Goal: Navigation & Orientation: Locate item on page

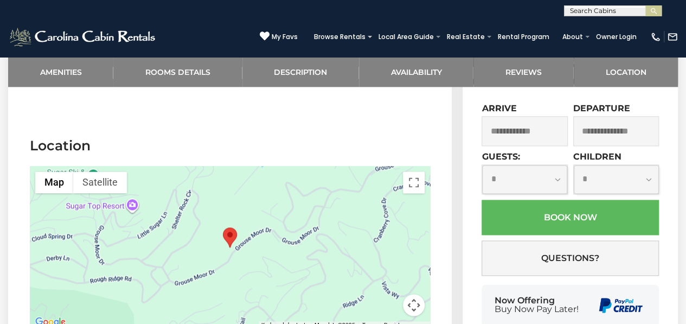
scroll to position [2748, 0]
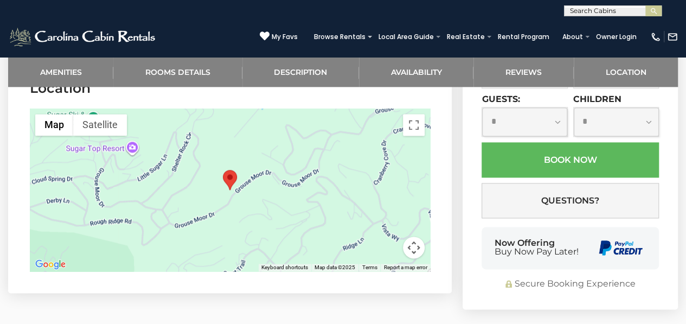
click at [415, 237] on button "Map camera controls" at bounding box center [414, 248] width 22 height 22
click at [388, 237] on button "Zoom out" at bounding box center [387, 248] width 22 height 22
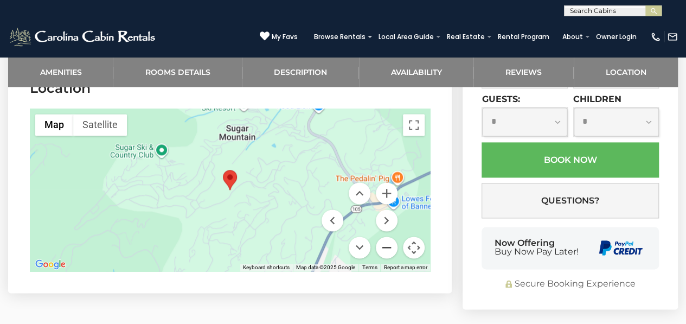
click at [388, 237] on button "Zoom out" at bounding box center [387, 248] width 22 height 22
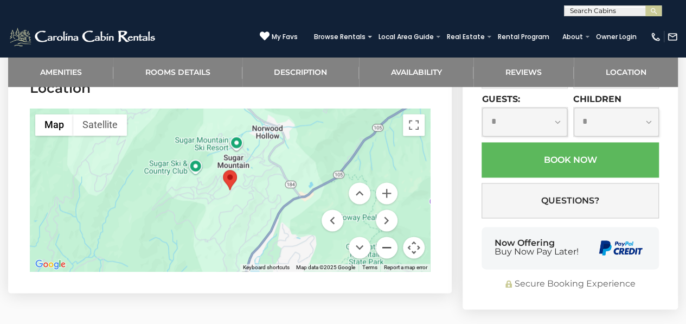
click at [388, 237] on button "Zoom out" at bounding box center [387, 248] width 22 height 22
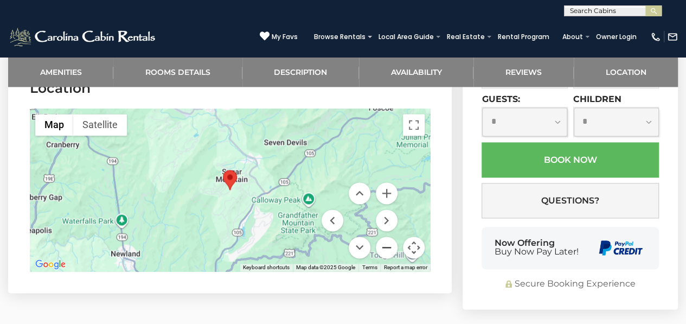
click at [388, 237] on button "Zoom out" at bounding box center [387, 248] width 22 height 22
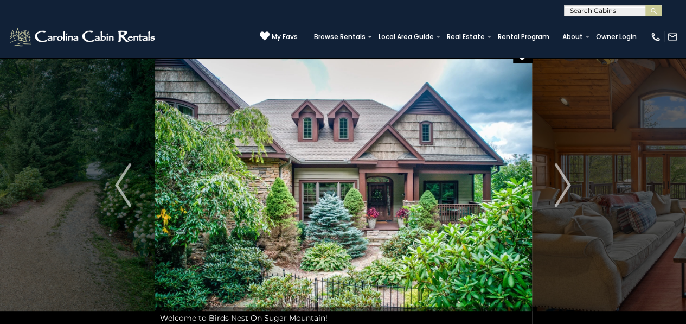
scroll to position [0, 0]
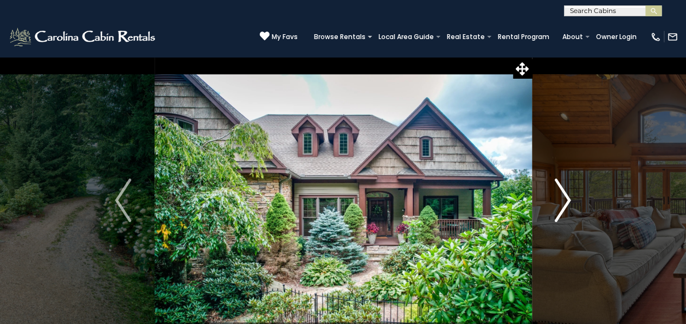
click at [561, 186] on img "Next" at bounding box center [563, 199] width 16 height 43
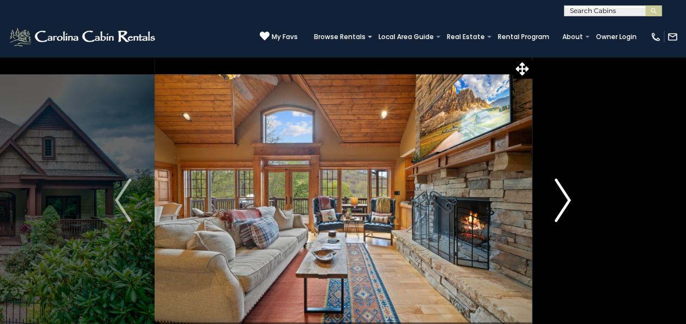
click at [561, 186] on img "Next" at bounding box center [563, 199] width 16 height 43
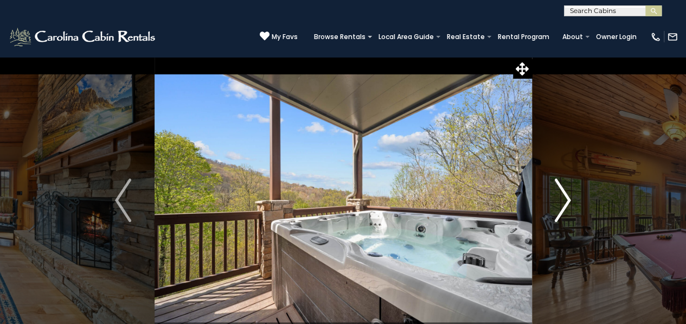
click at [561, 186] on img "Next" at bounding box center [563, 199] width 16 height 43
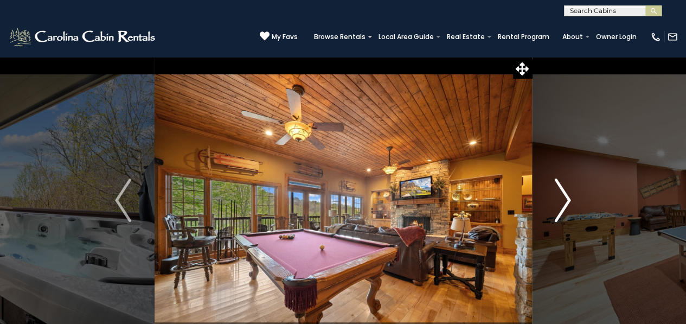
click at [561, 186] on img "Next" at bounding box center [563, 199] width 16 height 43
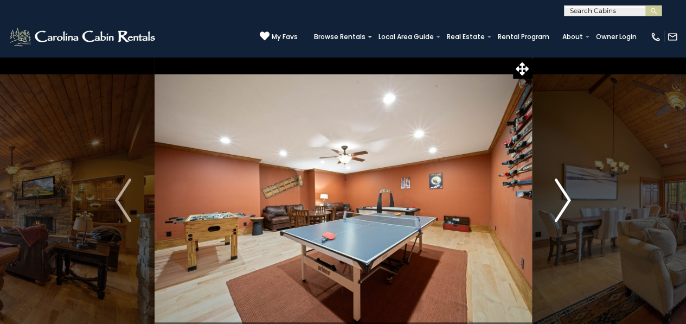
click at [561, 186] on img "Next" at bounding box center [563, 199] width 16 height 43
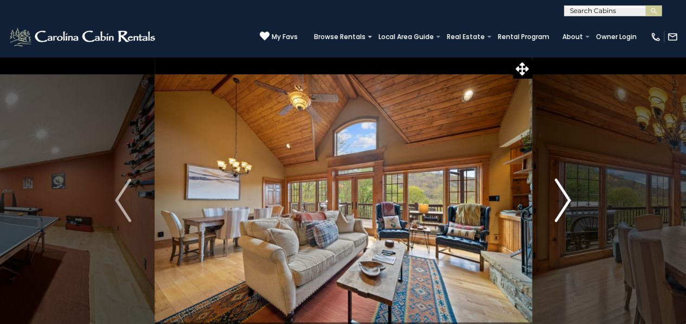
click at [561, 186] on img "Next" at bounding box center [563, 199] width 16 height 43
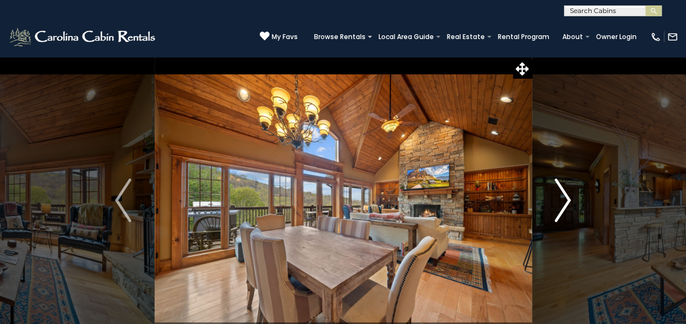
click at [561, 186] on img "Next" at bounding box center [563, 199] width 16 height 43
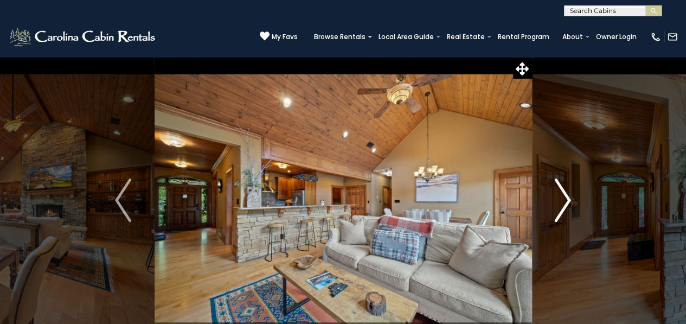
click at [561, 186] on img "Next" at bounding box center [563, 199] width 16 height 43
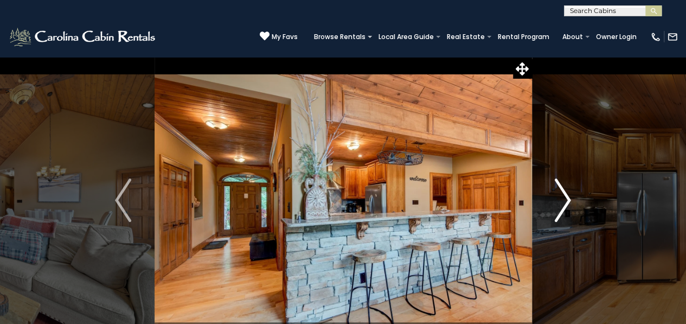
click at [561, 186] on img "Next" at bounding box center [563, 199] width 16 height 43
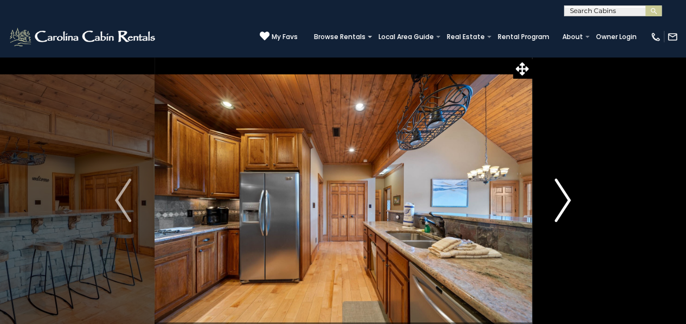
click at [561, 186] on img "Next" at bounding box center [563, 199] width 16 height 43
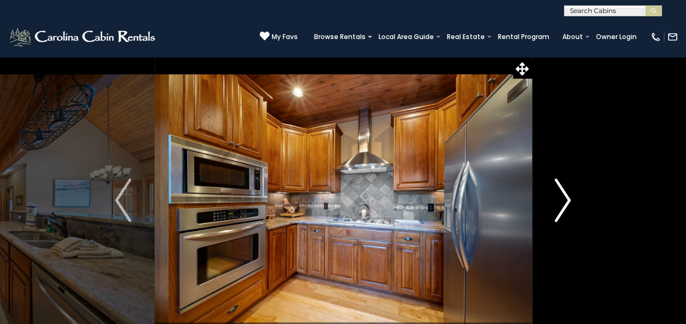
click at [561, 186] on img "Next" at bounding box center [563, 199] width 16 height 43
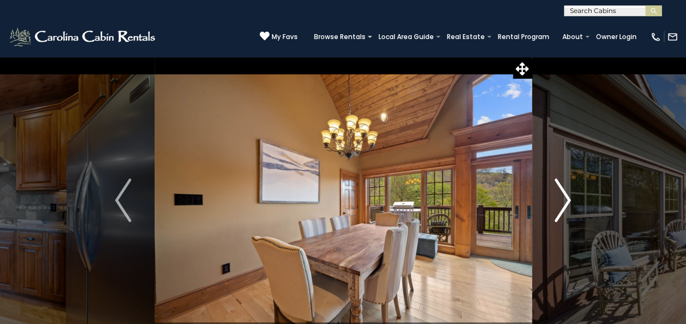
click at [561, 186] on img "Next" at bounding box center [563, 199] width 16 height 43
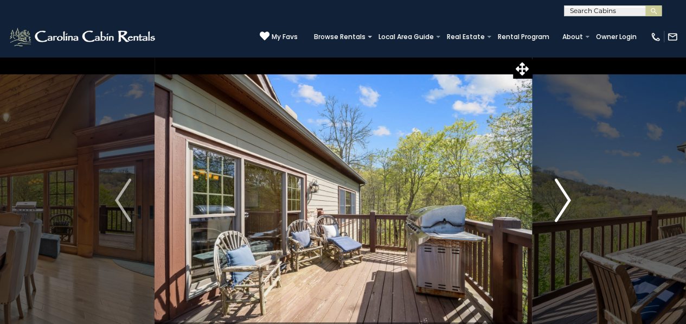
click at [561, 186] on img "Next" at bounding box center [563, 199] width 16 height 43
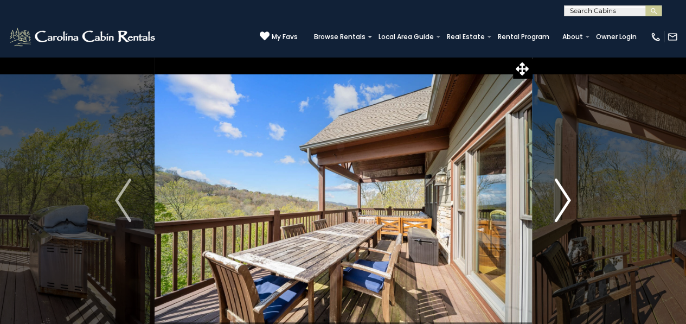
click at [561, 186] on img "Next" at bounding box center [563, 199] width 16 height 43
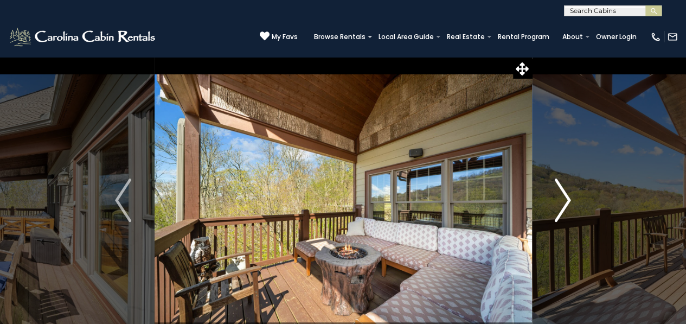
click at [569, 197] on img "Next" at bounding box center [563, 199] width 16 height 43
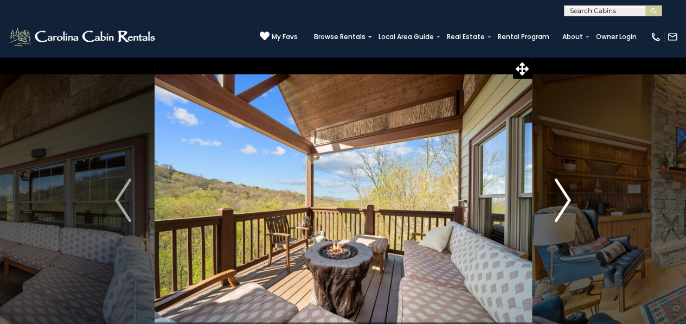
click at [569, 197] on img "Next" at bounding box center [563, 199] width 16 height 43
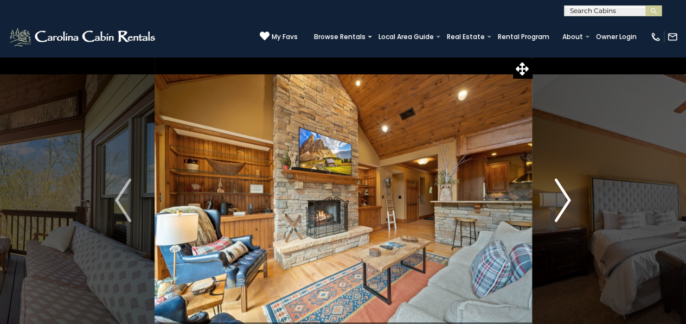
click at [561, 201] on img "Next" at bounding box center [563, 199] width 16 height 43
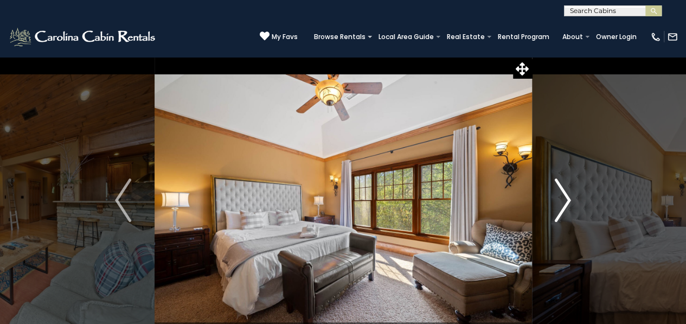
click at [561, 201] on img "Next" at bounding box center [563, 199] width 16 height 43
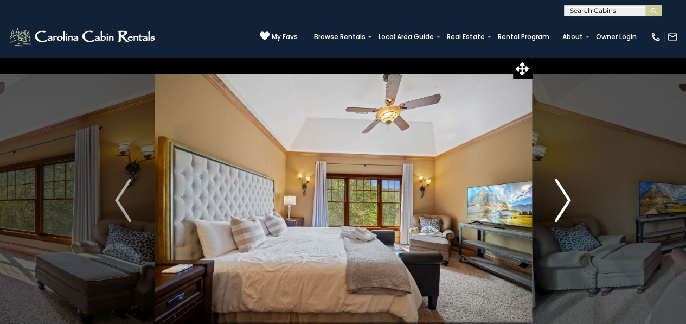
click at [561, 201] on img "Next" at bounding box center [563, 199] width 16 height 43
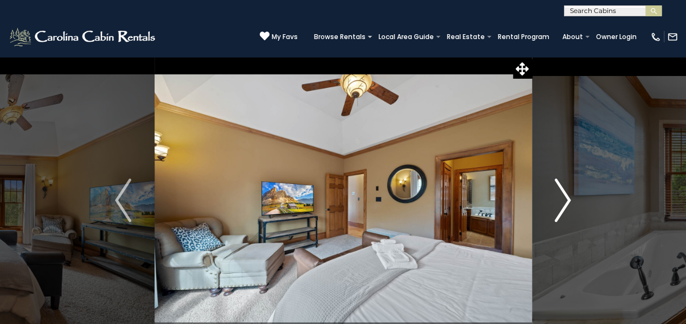
click at [561, 201] on img "Next" at bounding box center [563, 199] width 16 height 43
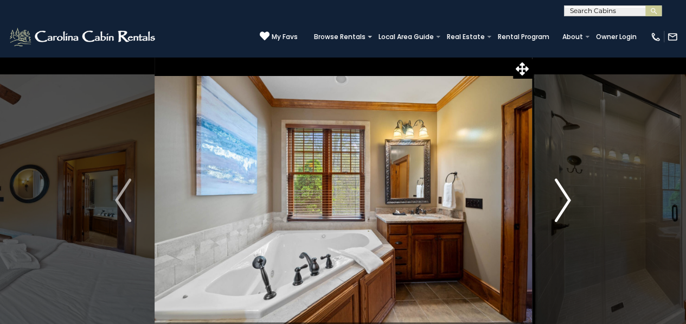
click at [567, 198] on img "Next" at bounding box center [563, 199] width 16 height 43
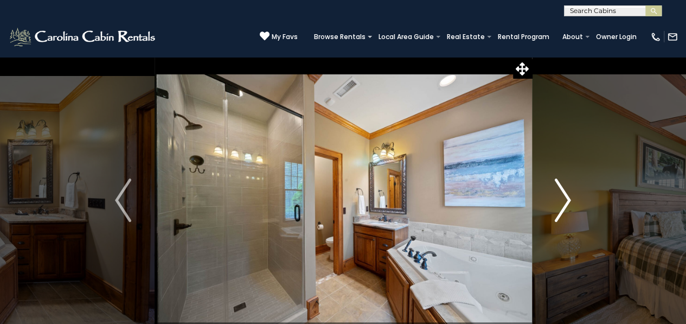
click at [567, 198] on img "Next" at bounding box center [563, 199] width 16 height 43
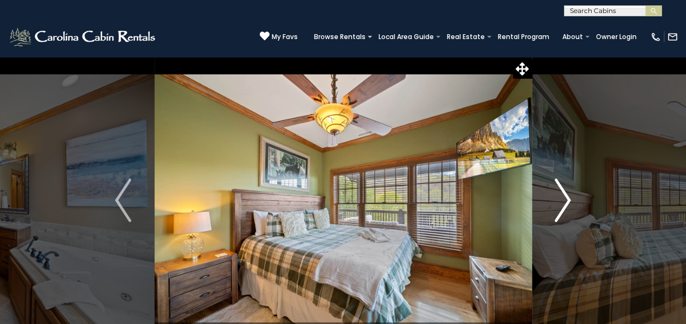
click at [567, 198] on img "Next" at bounding box center [563, 199] width 16 height 43
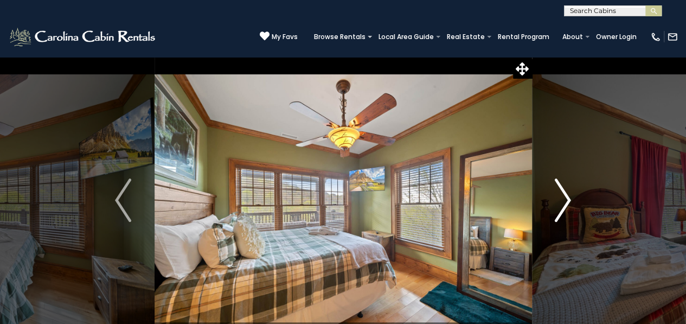
click at [567, 198] on img "Next" at bounding box center [563, 199] width 16 height 43
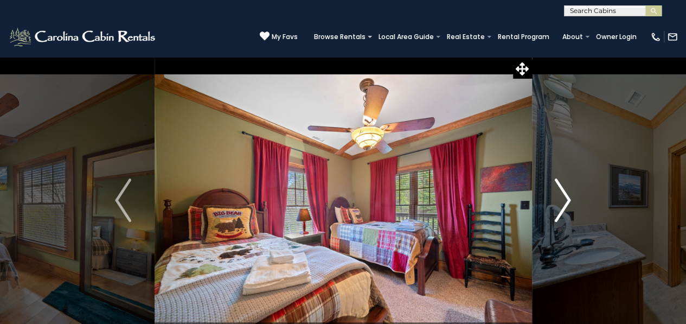
click at [567, 198] on img "Next" at bounding box center [563, 199] width 16 height 43
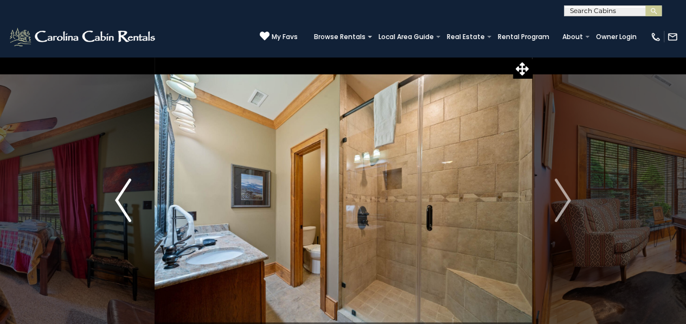
click at [119, 193] on img "Previous" at bounding box center [123, 199] width 16 height 43
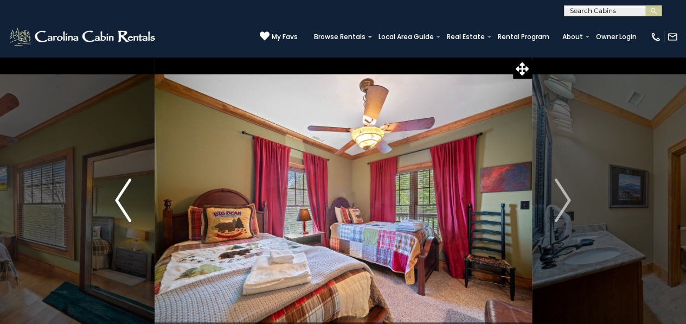
click at [119, 193] on img "Previous" at bounding box center [123, 199] width 16 height 43
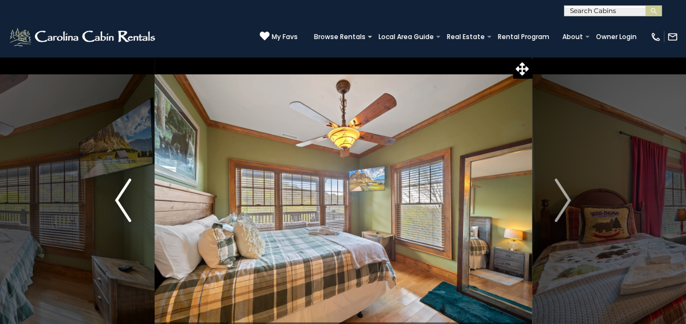
click at [119, 193] on img "Previous" at bounding box center [123, 199] width 16 height 43
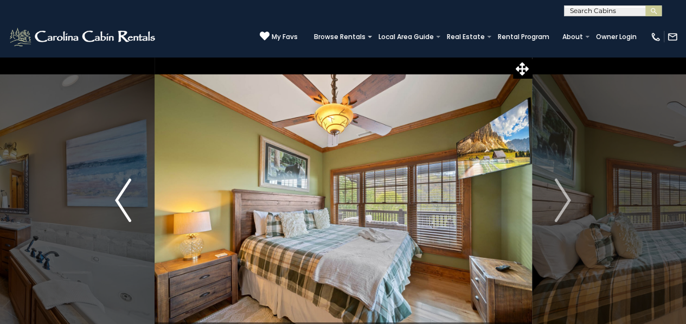
click at [119, 193] on img "Previous" at bounding box center [123, 199] width 16 height 43
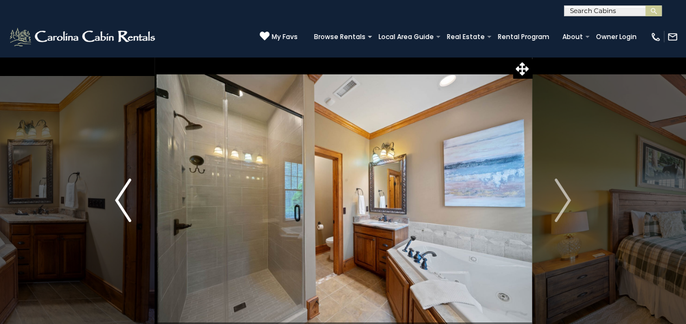
click at [119, 193] on img "Previous" at bounding box center [123, 199] width 16 height 43
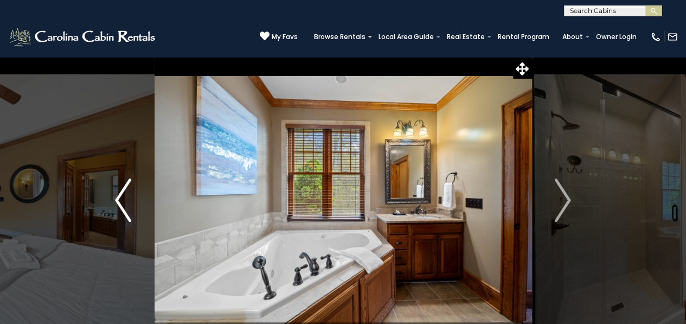
click at [119, 193] on img "Previous" at bounding box center [123, 199] width 16 height 43
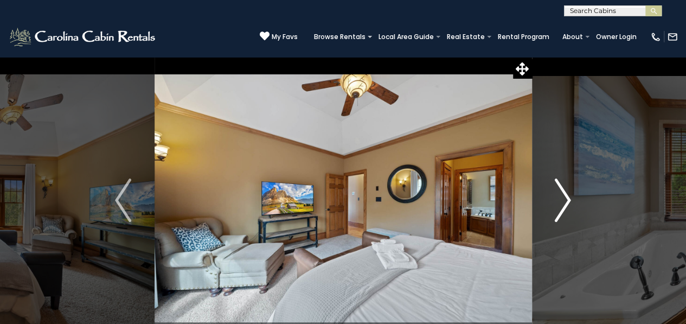
click at [567, 191] on img "Next" at bounding box center [563, 199] width 16 height 43
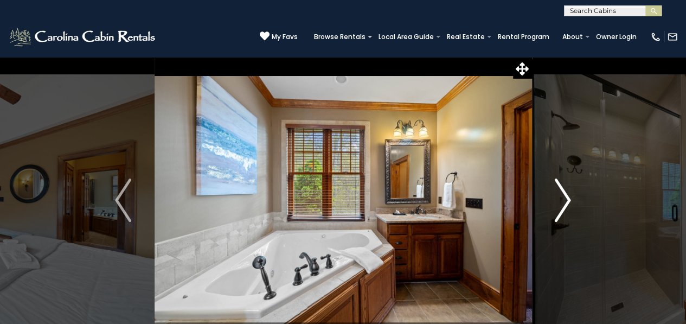
click at [567, 191] on img "Next" at bounding box center [563, 199] width 16 height 43
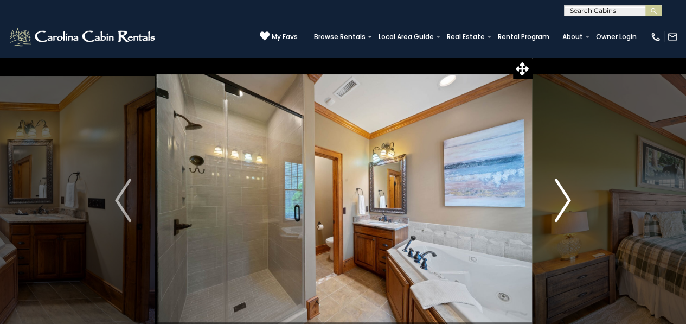
click at [567, 191] on img "Next" at bounding box center [563, 199] width 16 height 43
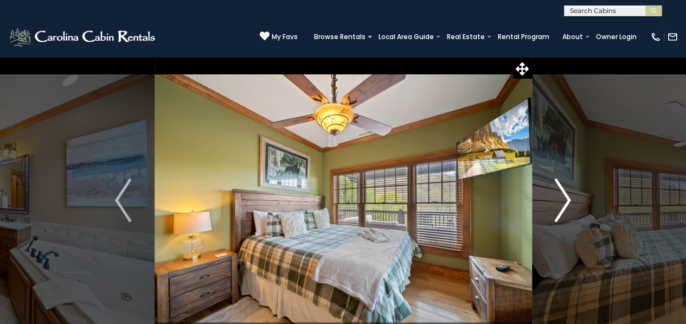
click at [567, 191] on img "Next" at bounding box center [563, 199] width 16 height 43
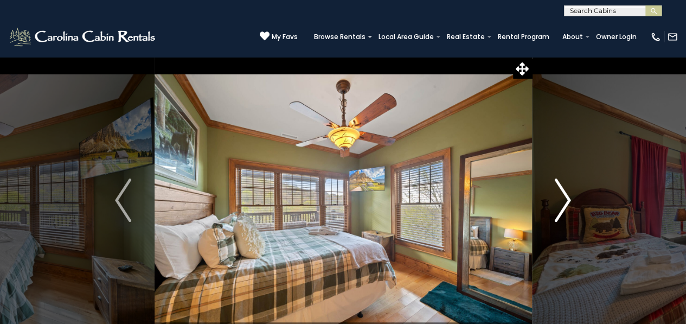
click at [567, 191] on img "Next" at bounding box center [563, 199] width 16 height 43
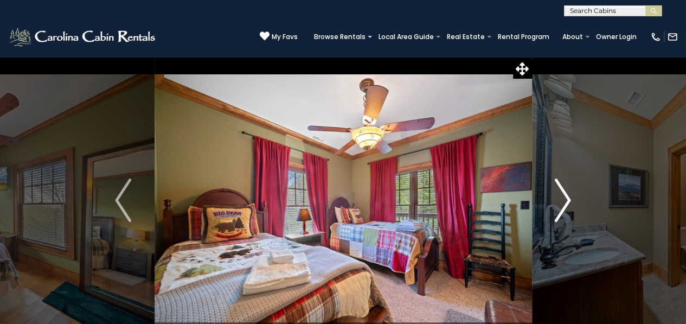
click at [567, 191] on img "Next" at bounding box center [563, 199] width 16 height 43
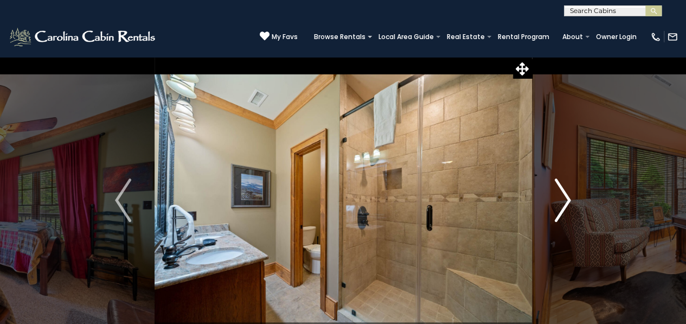
click at [567, 191] on img "Next" at bounding box center [563, 199] width 16 height 43
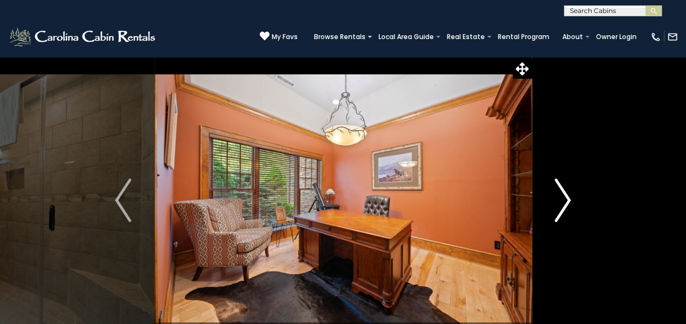
click at [567, 191] on img "Next" at bounding box center [563, 199] width 16 height 43
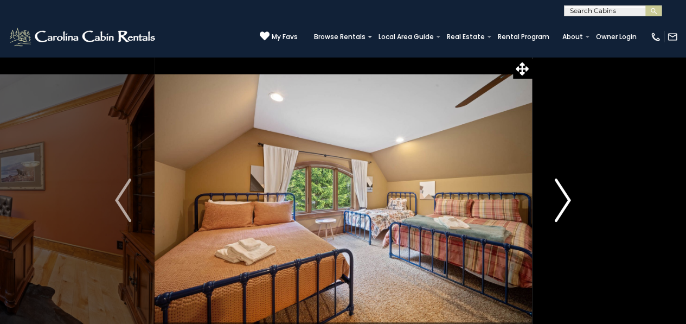
click at [567, 191] on img "Next" at bounding box center [563, 199] width 16 height 43
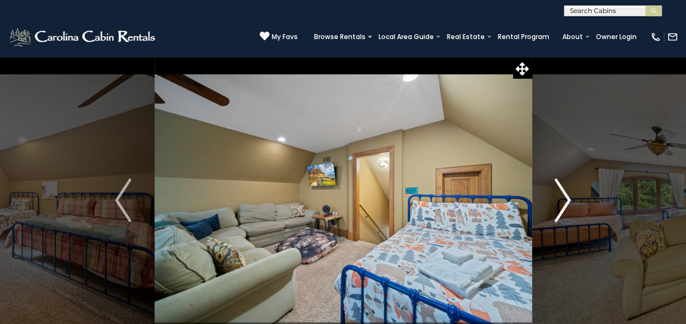
click at [567, 191] on img "Next" at bounding box center [563, 199] width 16 height 43
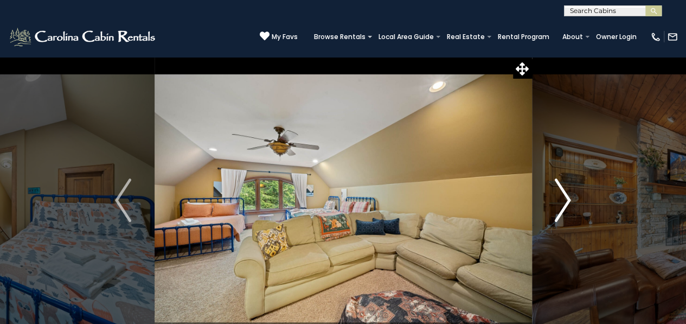
click at [567, 191] on img "Next" at bounding box center [563, 199] width 16 height 43
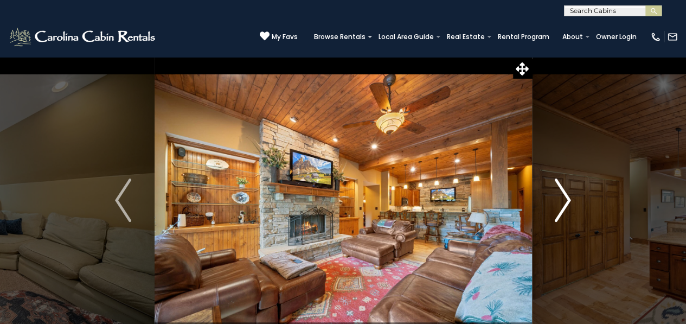
click at [567, 191] on img "Next" at bounding box center [563, 199] width 16 height 43
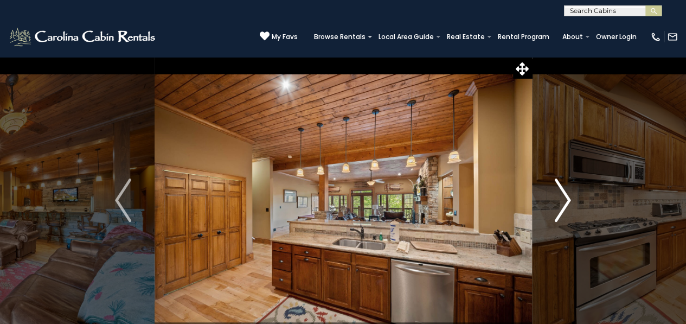
click at [567, 191] on img "Next" at bounding box center [563, 199] width 16 height 43
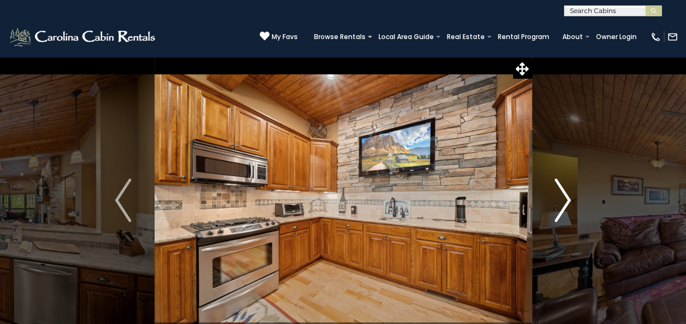
click at [567, 191] on img "Next" at bounding box center [563, 199] width 16 height 43
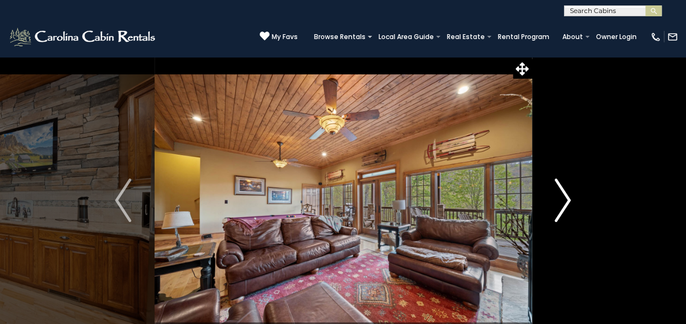
click at [567, 191] on img "Next" at bounding box center [563, 199] width 16 height 43
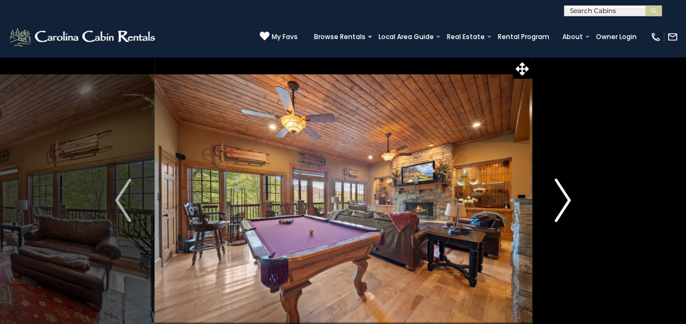
click at [567, 191] on img "Next" at bounding box center [563, 199] width 16 height 43
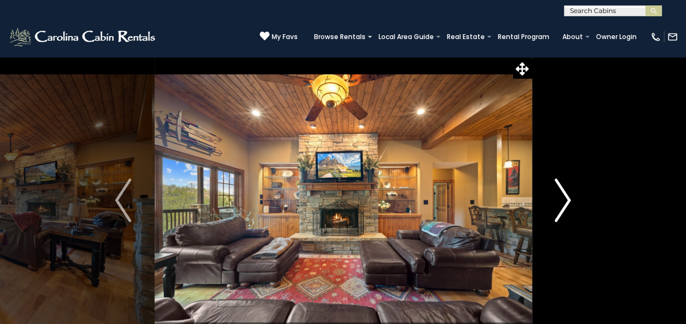
click at [567, 191] on img "Next" at bounding box center [563, 199] width 16 height 43
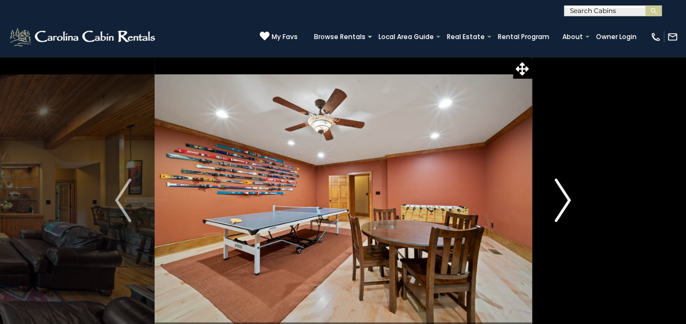
click at [567, 191] on img "Next" at bounding box center [563, 199] width 16 height 43
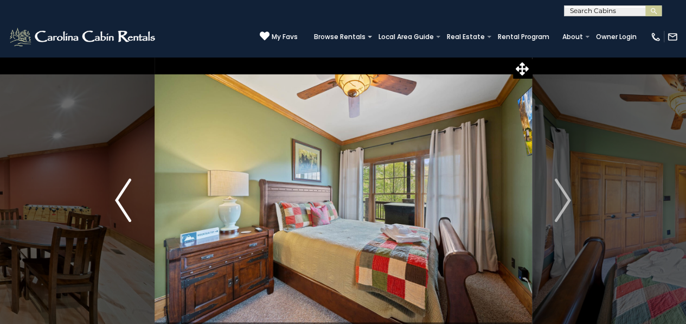
click at [124, 195] on img "Previous" at bounding box center [123, 199] width 16 height 43
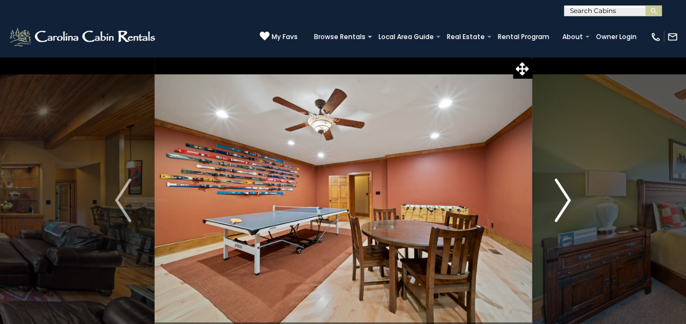
click at [568, 199] on img "Next" at bounding box center [563, 199] width 16 height 43
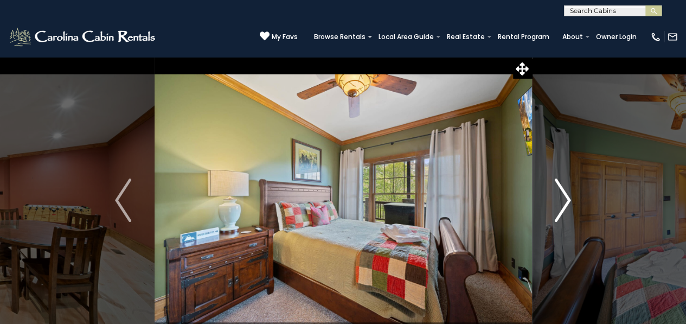
click at [568, 199] on img "Next" at bounding box center [563, 199] width 16 height 43
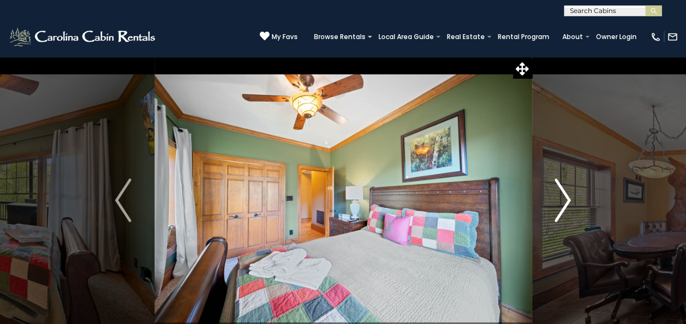
click at [568, 199] on img "Next" at bounding box center [563, 199] width 16 height 43
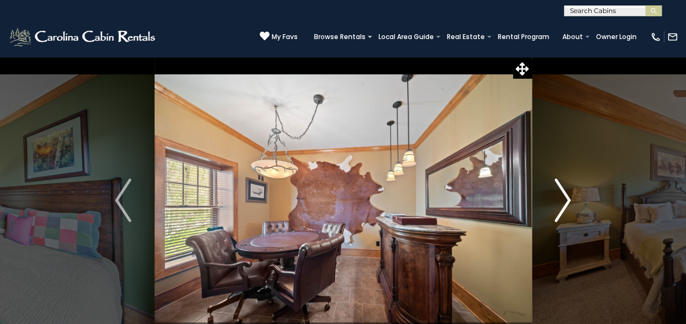
click at [568, 199] on img "Next" at bounding box center [563, 199] width 16 height 43
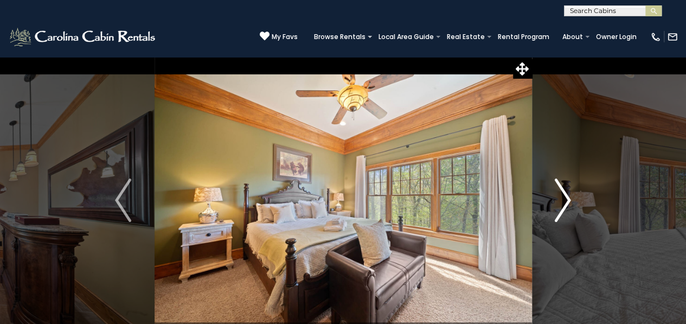
click at [568, 199] on img "Next" at bounding box center [563, 199] width 16 height 43
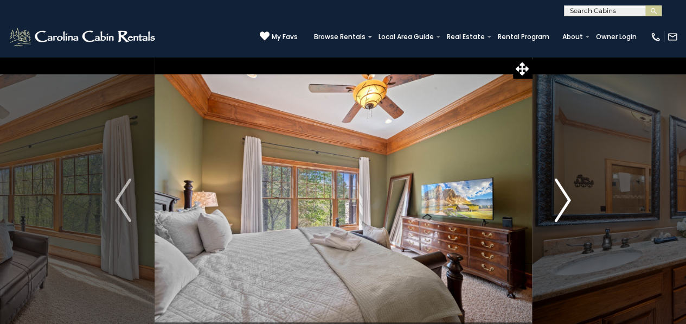
click at [568, 199] on img "Next" at bounding box center [563, 199] width 16 height 43
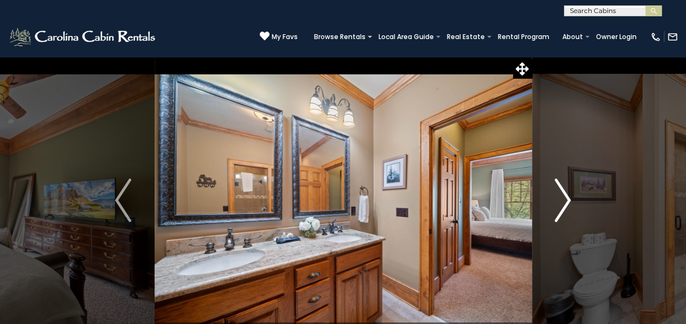
click at [568, 199] on img "Next" at bounding box center [563, 199] width 16 height 43
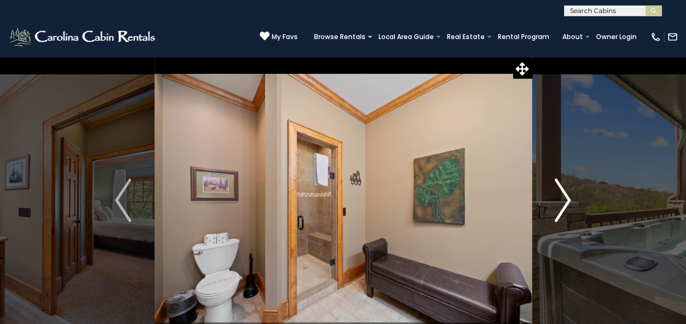
click at [568, 199] on img "Next" at bounding box center [563, 199] width 16 height 43
